Goal: Submit feedback/report problem: Leave review/rating

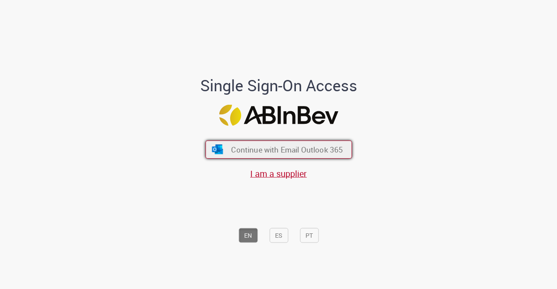
click at [323, 144] on button "Continue with Email Outlook 365" at bounding box center [278, 149] width 147 height 18
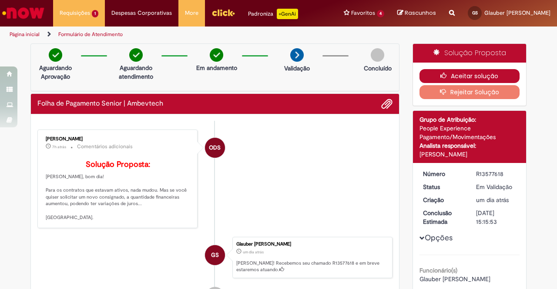
click at [473, 73] on button "Aceitar solução" at bounding box center [469, 76] width 100 height 14
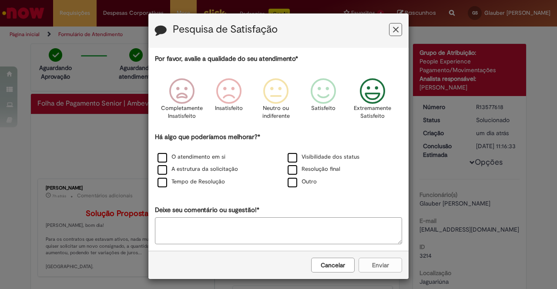
click at [360, 101] on icon "Feedback" at bounding box center [372, 91] width 33 height 26
click at [366, 265] on div "Cancelar Enviar" at bounding box center [278, 265] width 260 height 28
click at [210, 159] on label "O atendimento em si" at bounding box center [191, 157] width 68 height 8
click at [209, 179] on label "Tempo de Resolução" at bounding box center [190, 182] width 67 height 8
click at [326, 166] on label "Resolução final" at bounding box center [313, 169] width 53 height 8
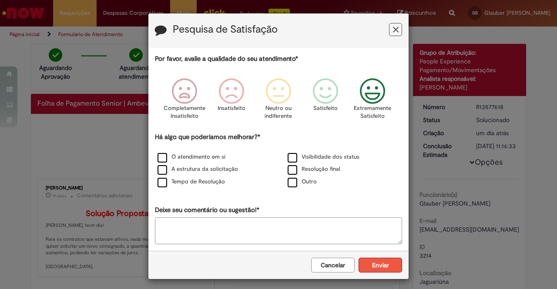
click at [371, 258] on button "Enviar" at bounding box center [379, 265] width 43 height 15
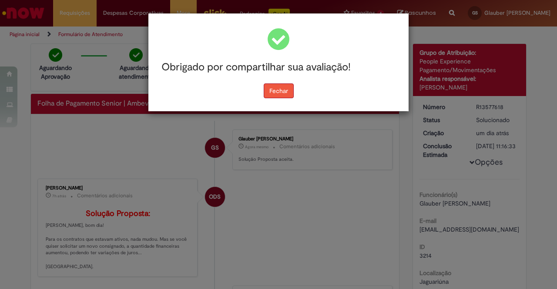
click at [283, 93] on button "Fechar" at bounding box center [279, 90] width 30 height 15
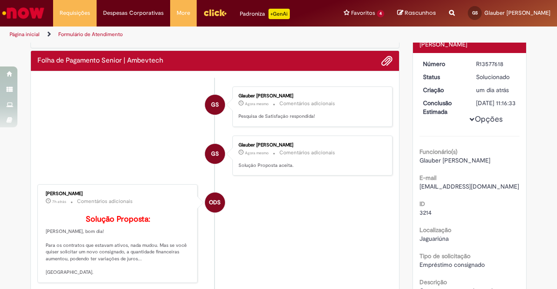
scroll to position [43, 0]
